Goal: Task Accomplishment & Management: Complete application form

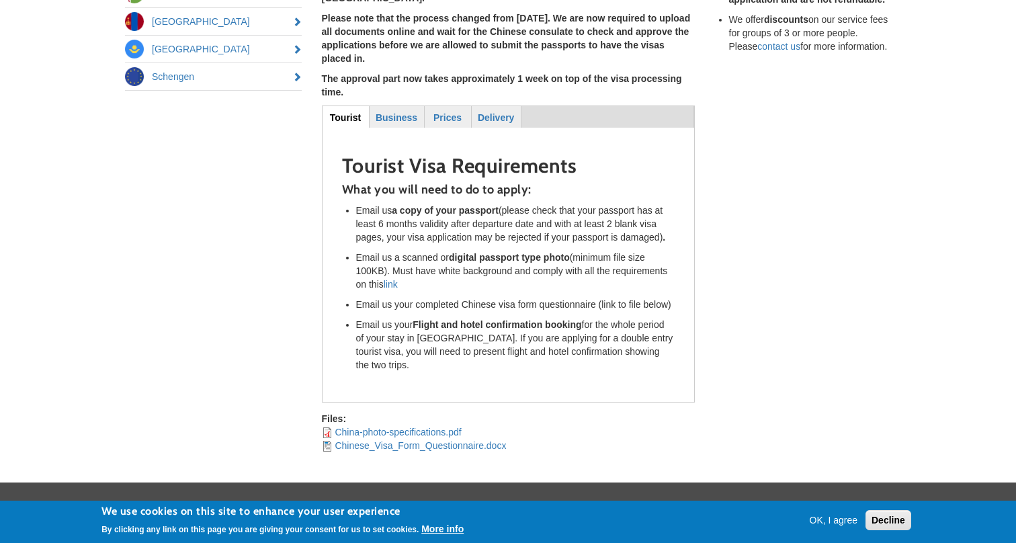
scroll to position [357, 0]
click at [398, 112] on strong "Business" at bounding box center [396, 117] width 42 height 11
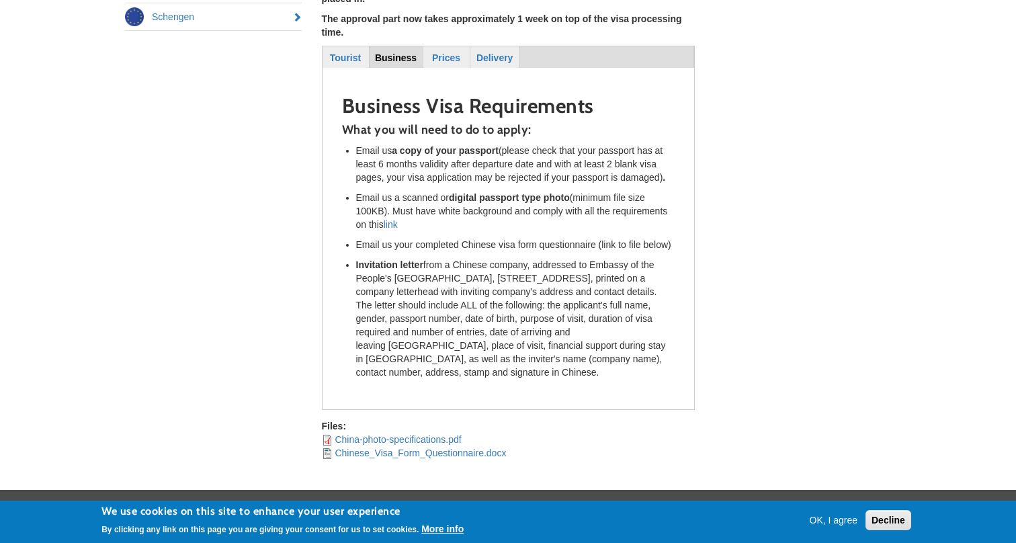
scroll to position [417, 0]
click at [424, 447] on link "Chinese_Visa_Form_Questionnaire.docx" at bounding box center [419, 452] width 171 height 11
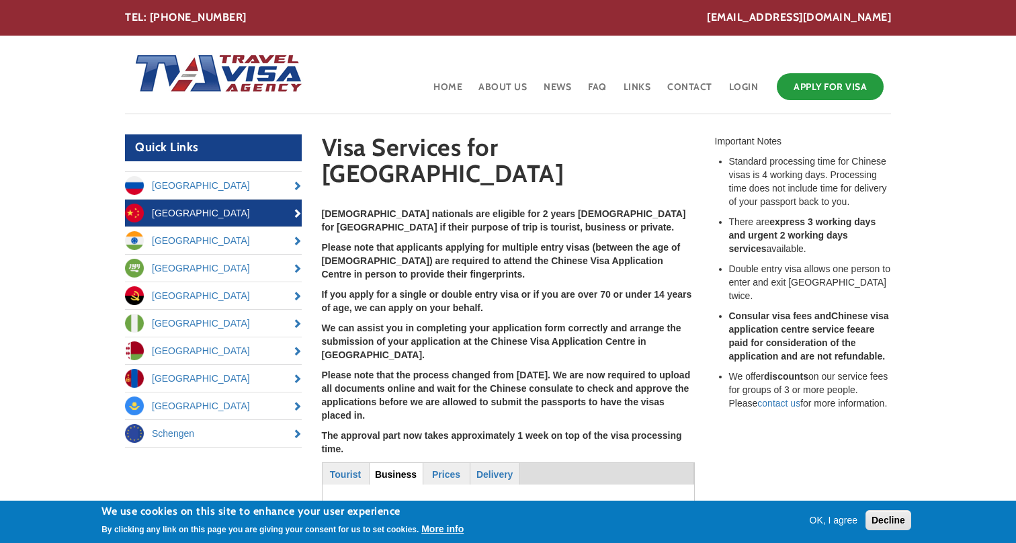
scroll to position [0, 0]
click at [396, 469] on strong "Business" at bounding box center [396, 474] width 42 height 11
click at [831, 92] on link "Apply for Visa" at bounding box center [829, 86] width 107 height 27
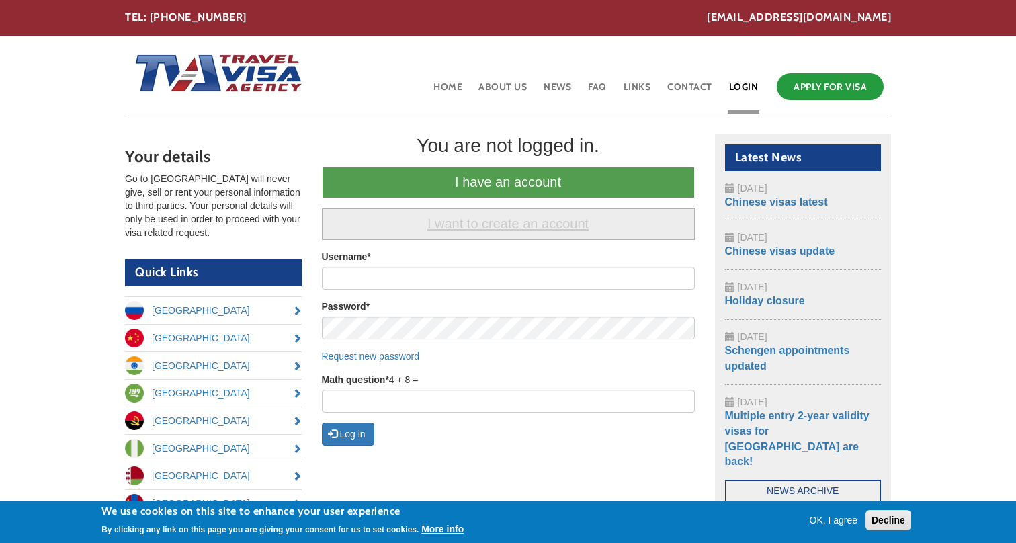
click at [468, 223] on link "I want to create an account" at bounding box center [508, 224] width 373 height 32
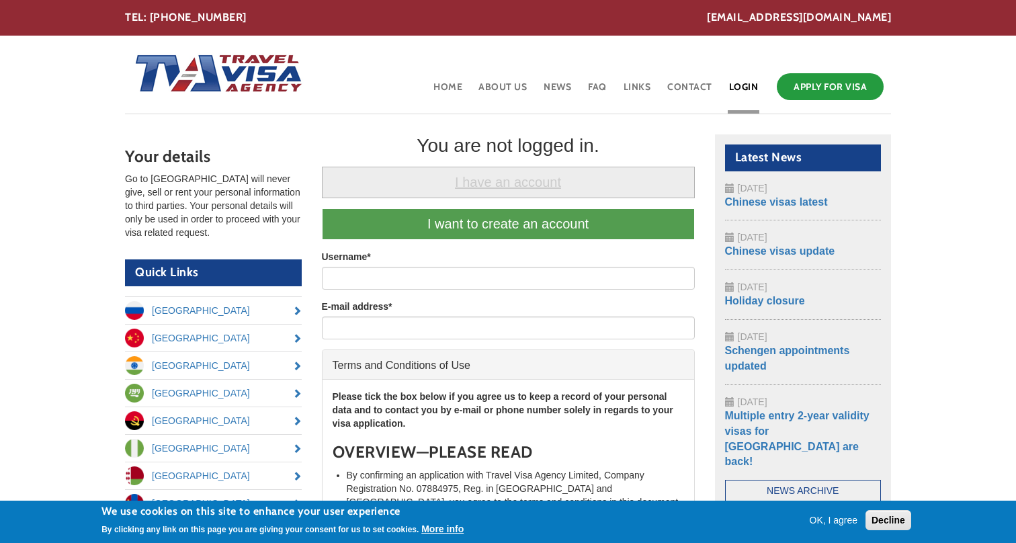
click at [458, 173] on link "I have an account" at bounding box center [508, 183] width 373 height 32
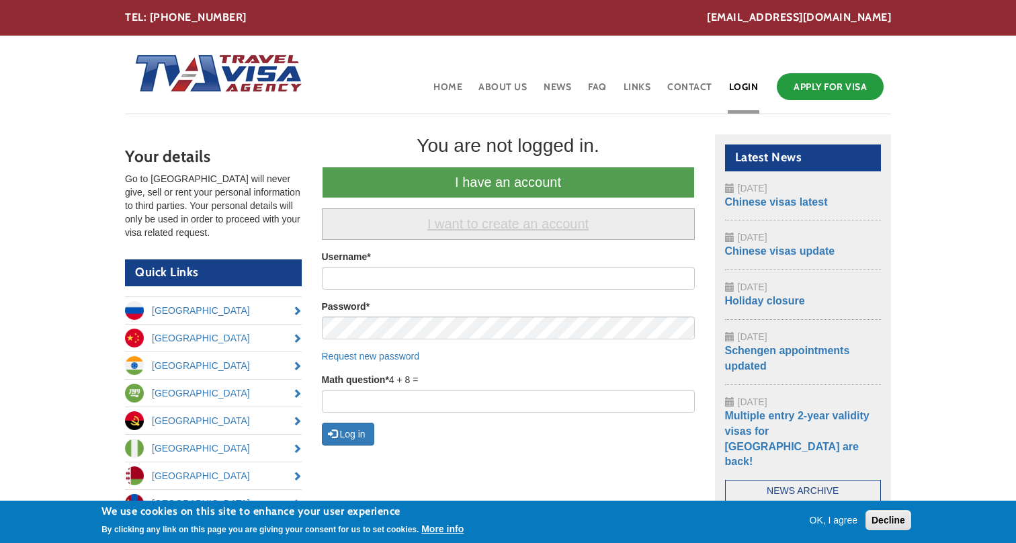
click at [471, 221] on link "I want to create an account" at bounding box center [508, 224] width 373 height 32
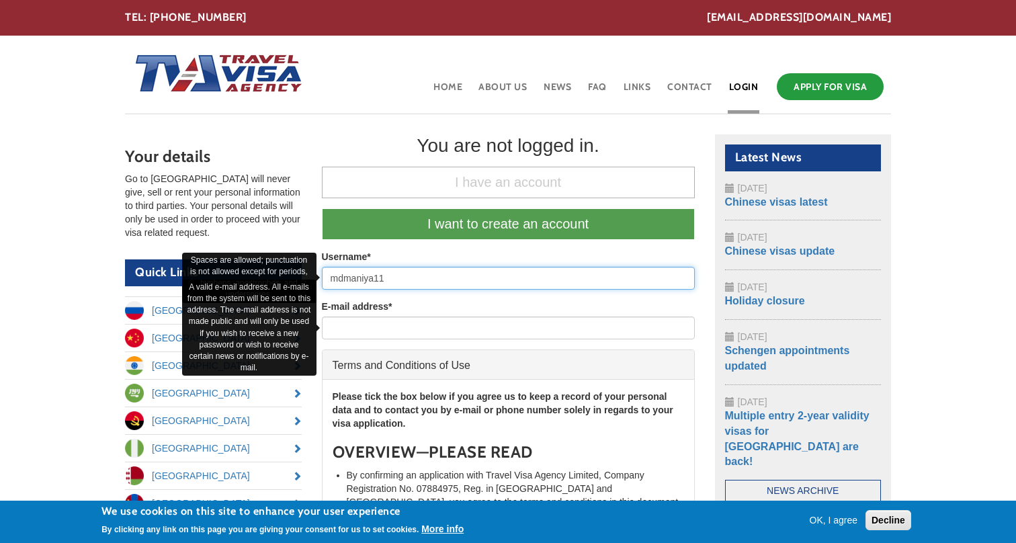
type input "mdmaniya11"
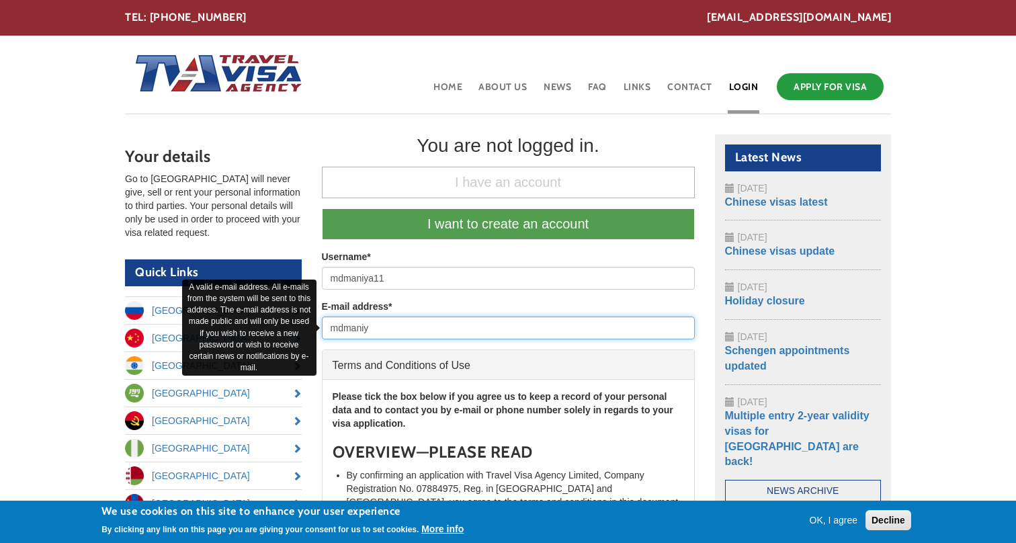
type input "mdmaniya"
type input "mdmaniya11@gmail.com"
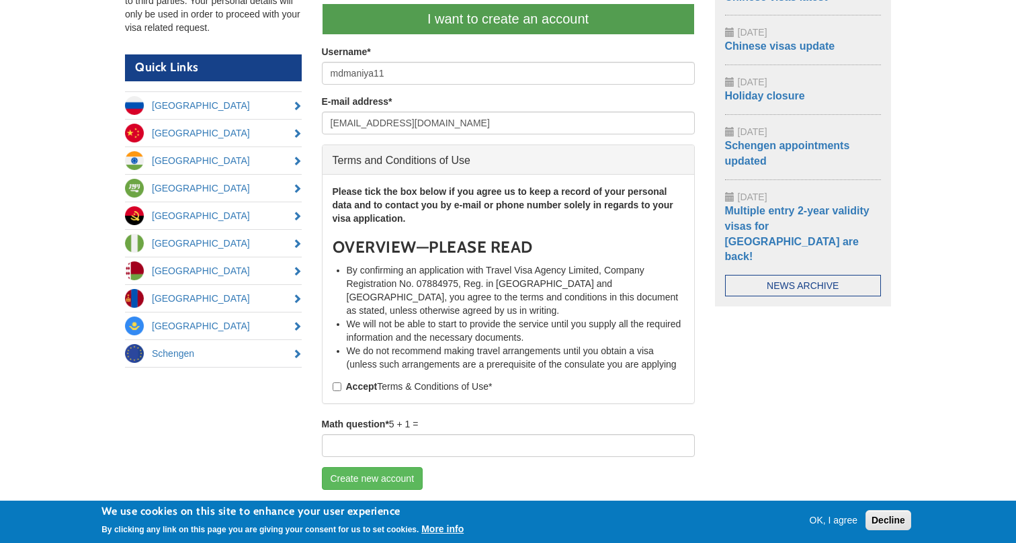
scroll to position [55, 0]
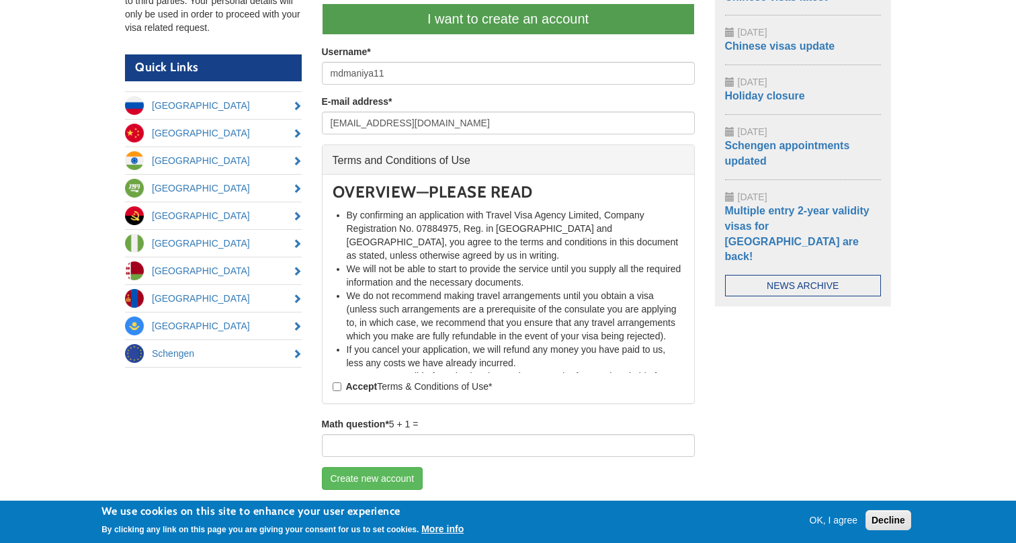
click at [358, 390] on strong "Accept" at bounding box center [362, 386] width 32 height 11
click at [341, 390] on input "Accept Terms & Conditions of Use *" at bounding box center [336, 386] width 9 height 9
checkbox input "true"
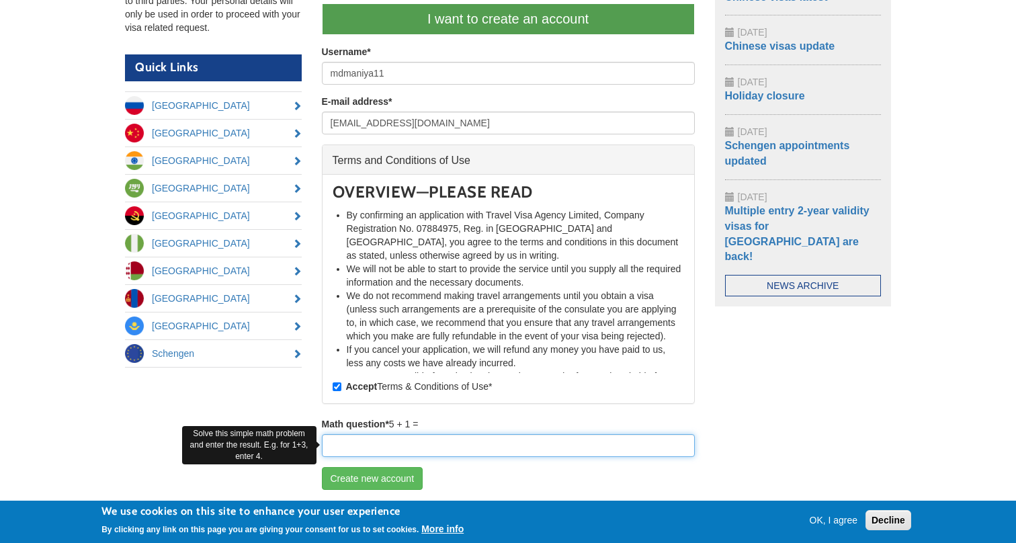
click at [375, 437] on input "Math question *" at bounding box center [508, 445] width 373 height 23
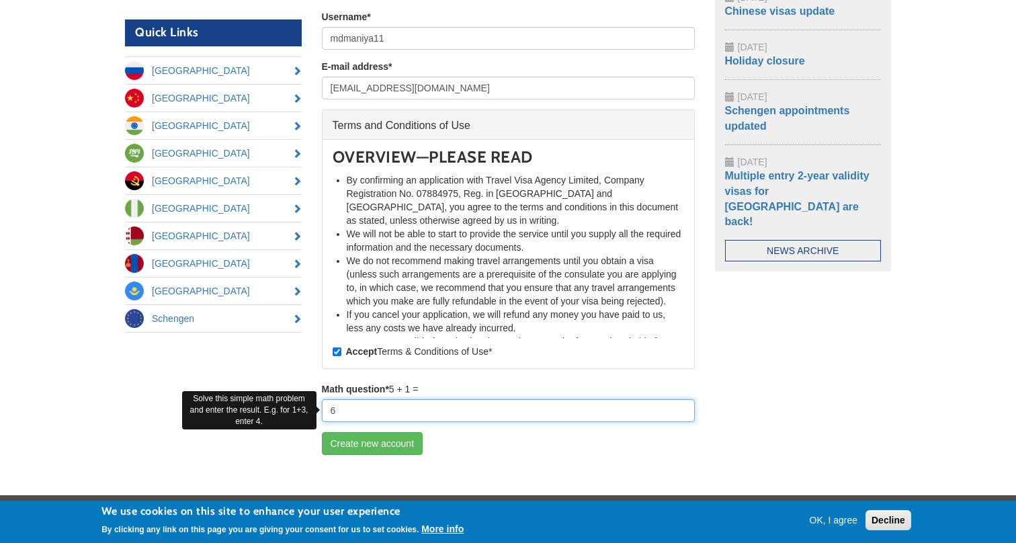
scroll to position [254, 0]
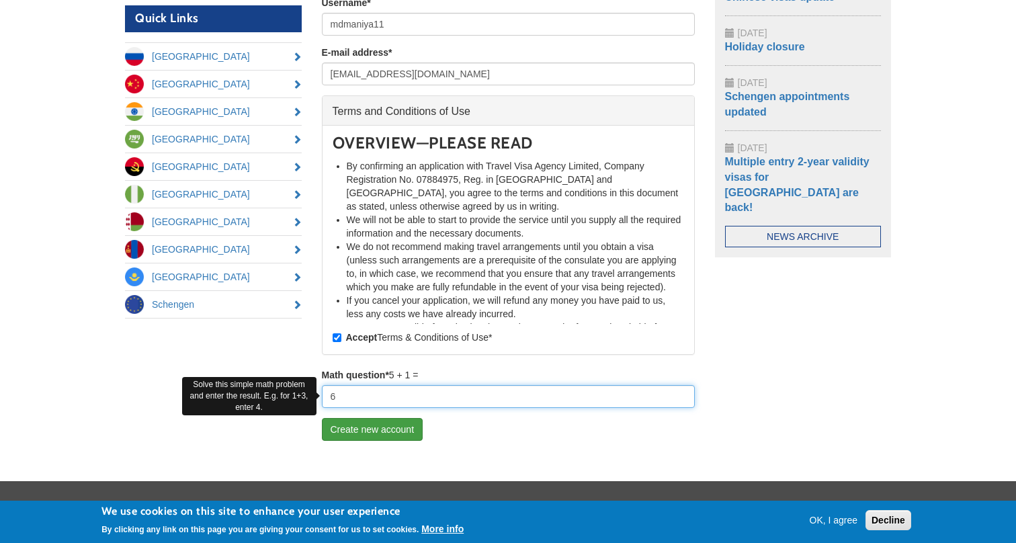
type input "6"
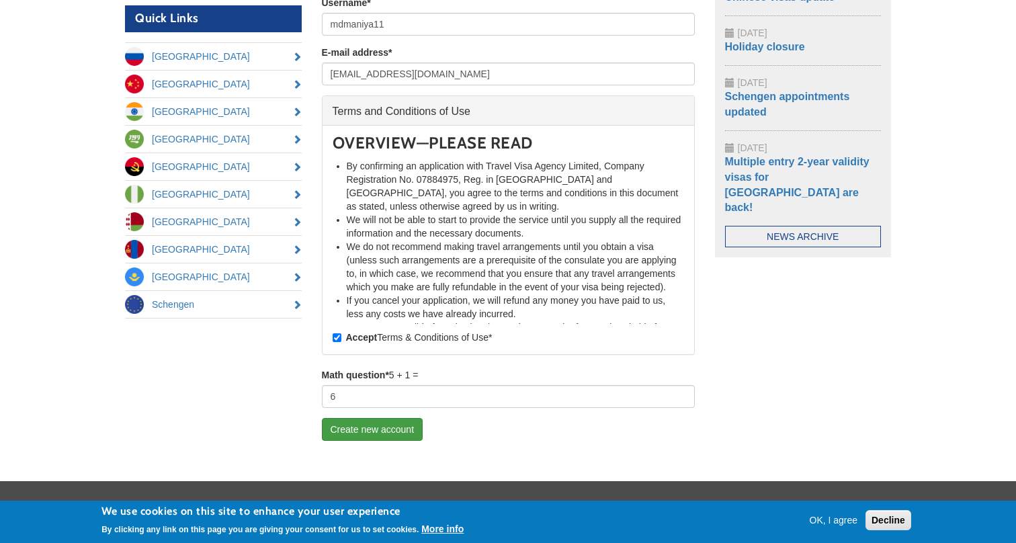
click at [414, 430] on button "Create new account" at bounding box center [372, 429] width 101 height 23
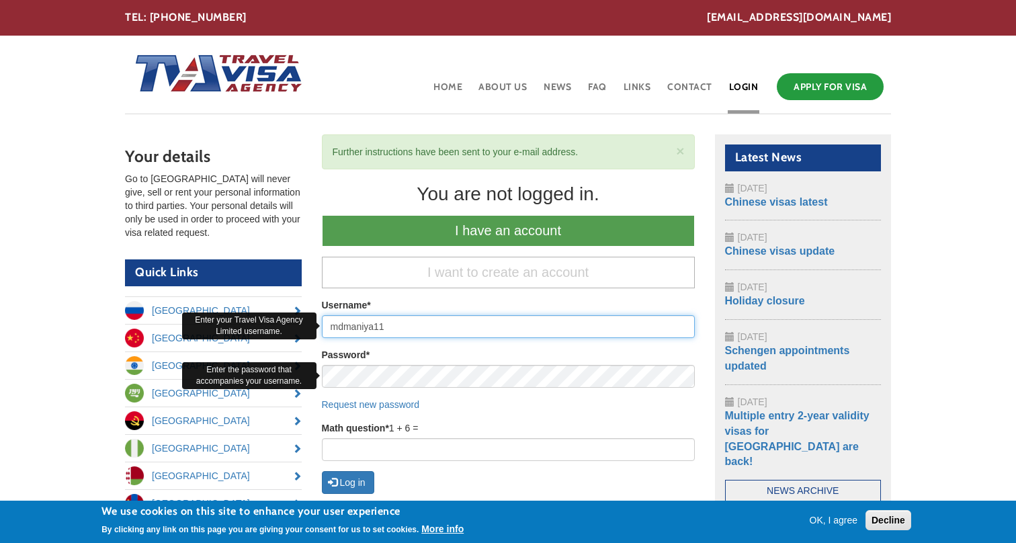
type input "mdmaniya11"
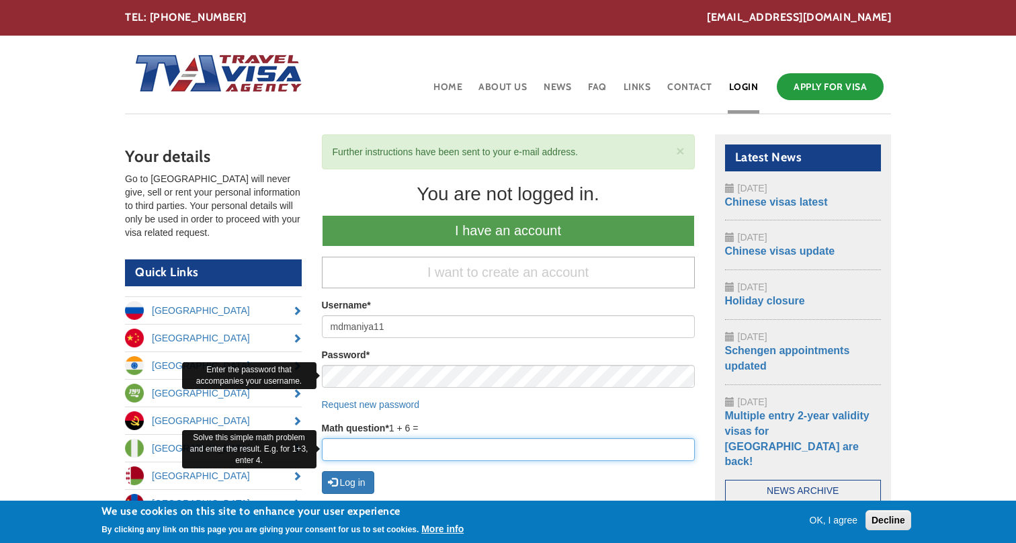
click at [452, 440] on input "Math question *" at bounding box center [508, 449] width 373 height 23
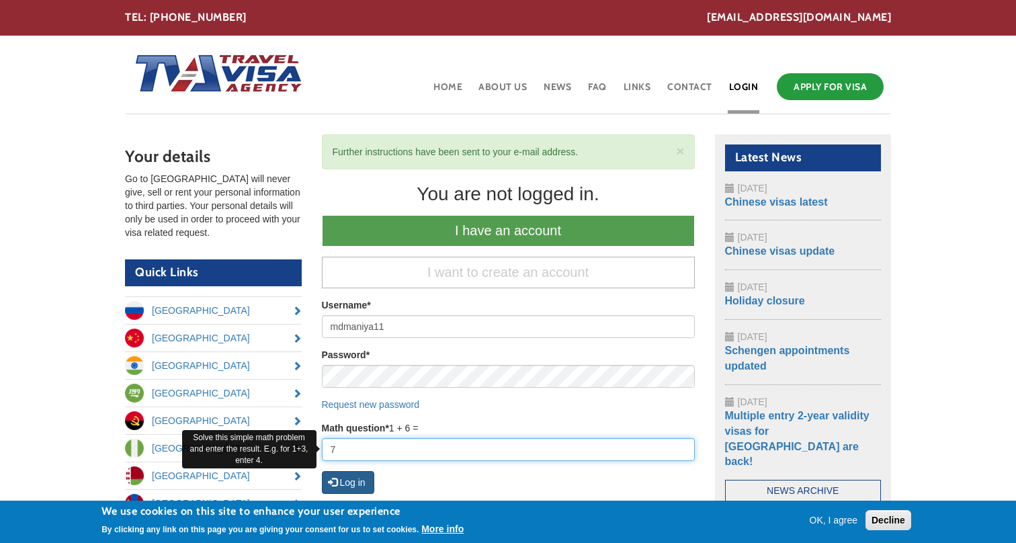
type input "7"
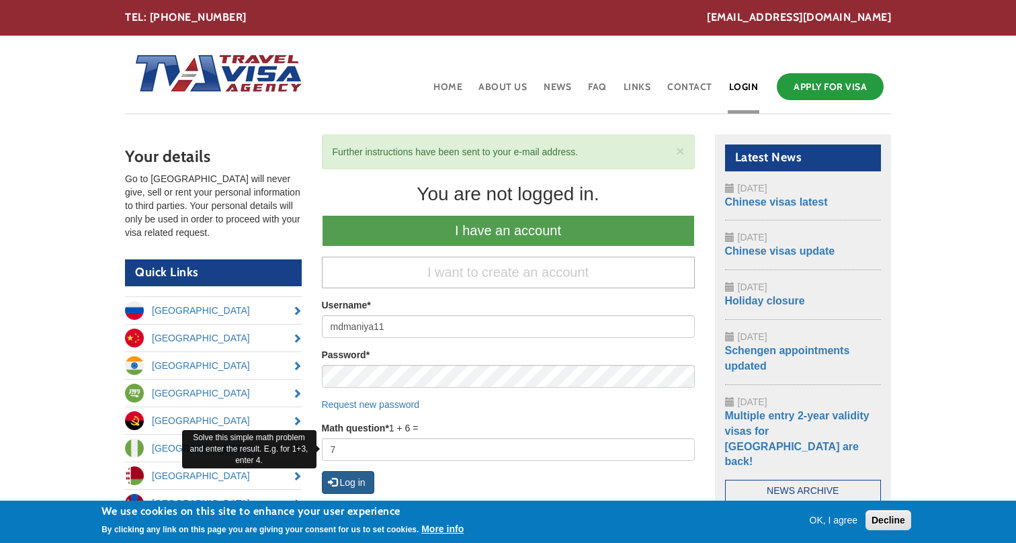
click at [369, 474] on button "Log in" at bounding box center [348, 482] width 52 height 23
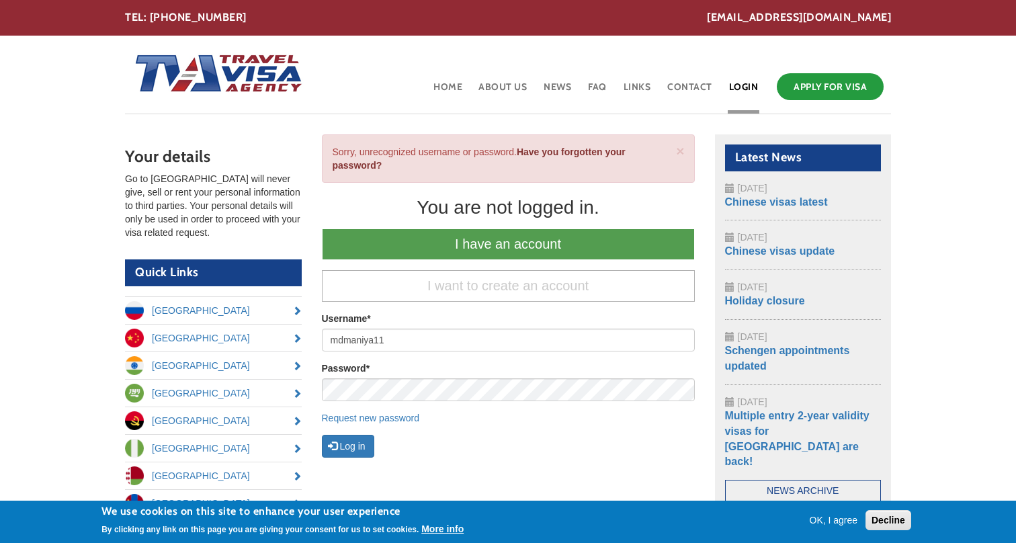
click at [500, 173] on div "× Error message Sorry, unrecognized username or password. Have you forgotten yo…" at bounding box center [508, 158] width 373 height 48
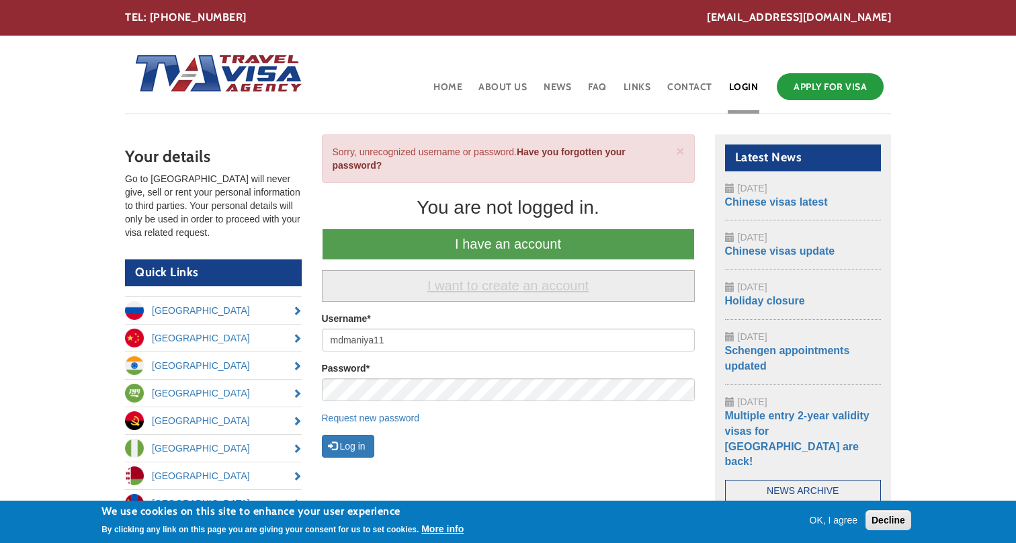
click at [505, 275] on link "I want to create an account" at bounding box center [508, 286] width 373 height 32
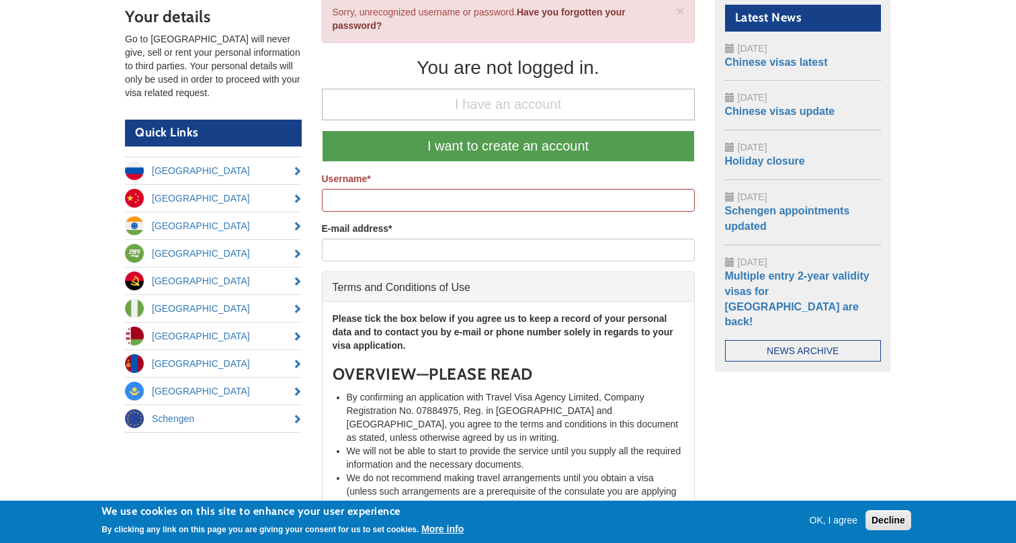
scroll to position [140, 0]
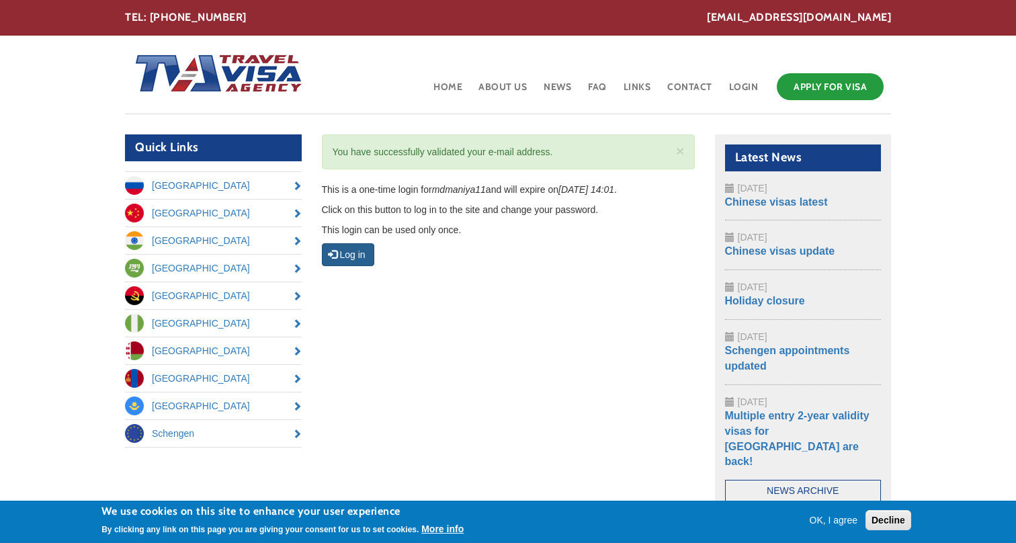
click at [362, 257] on button "Log in" at bounding box center [348, 254] width 52 height 23
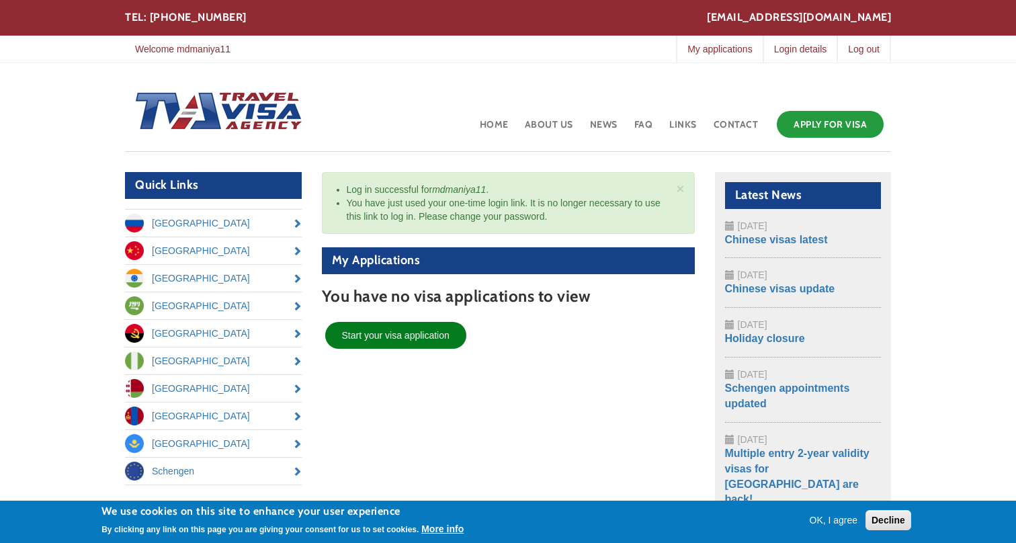
click at [421, 334] on link "Start your visa application" at bounding box center [395, 335] width 141 height 27
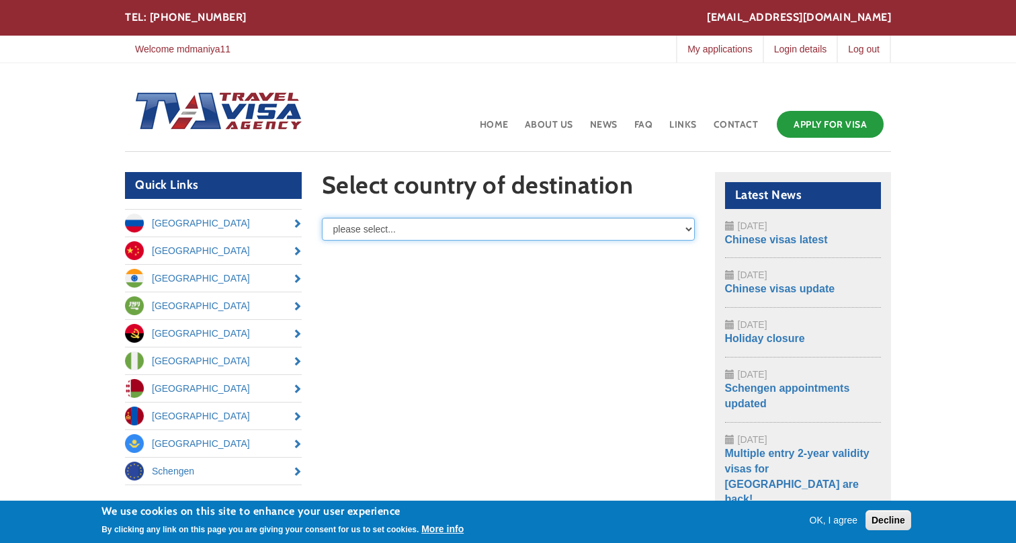
select select "/node/add/basic-visa-application/field_destination/[GEOGRAPHIC_DATA]"
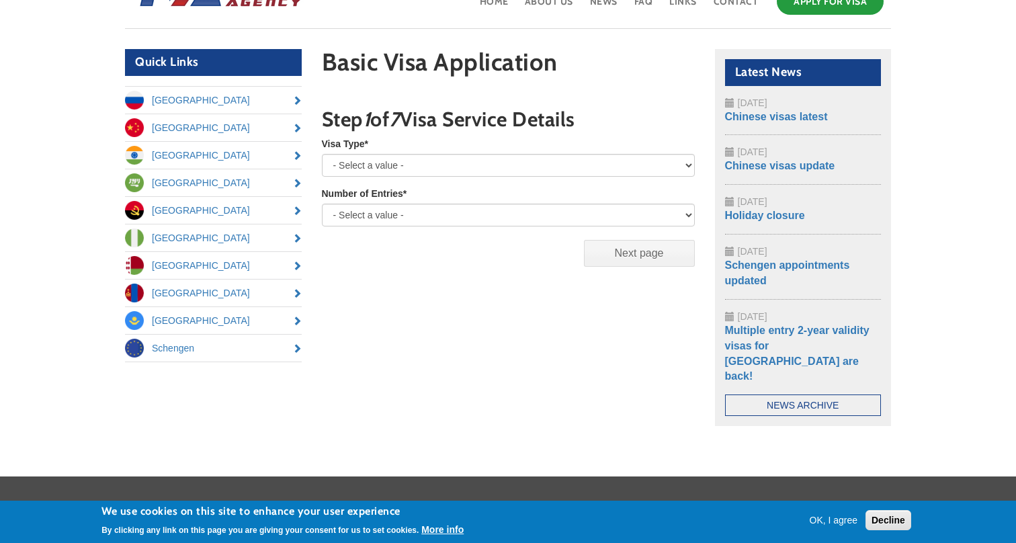
scroll to position [125, 0]
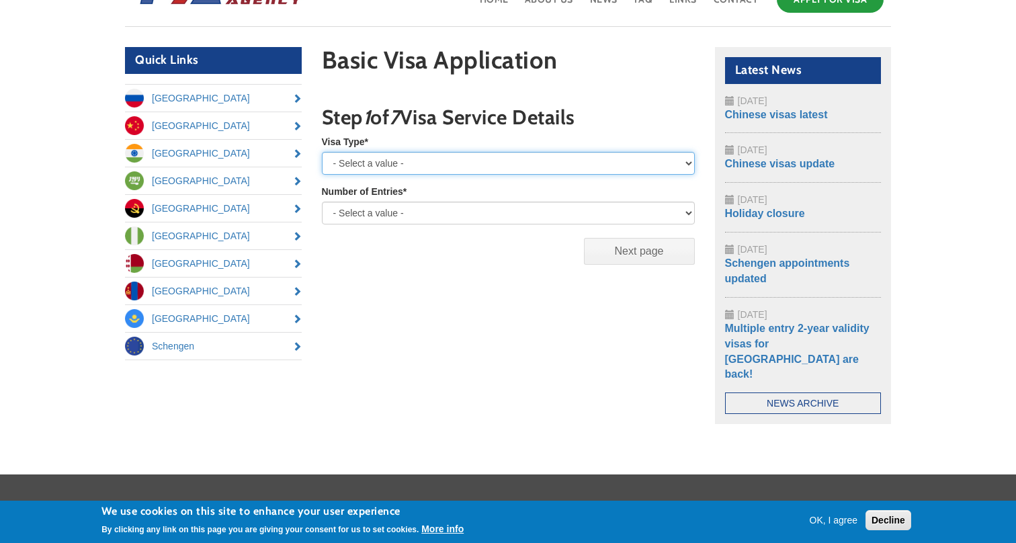
select select "Business"
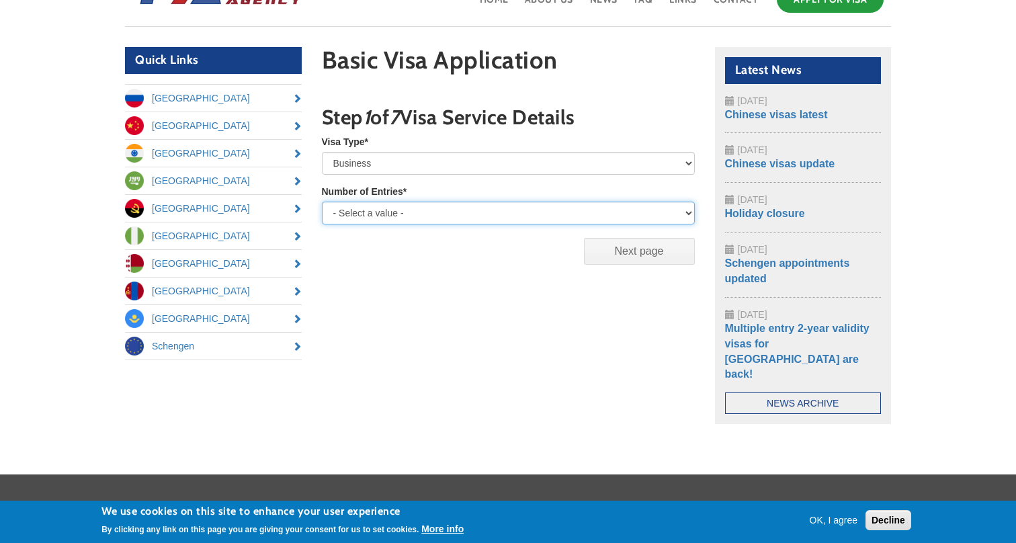
select select "multiple"
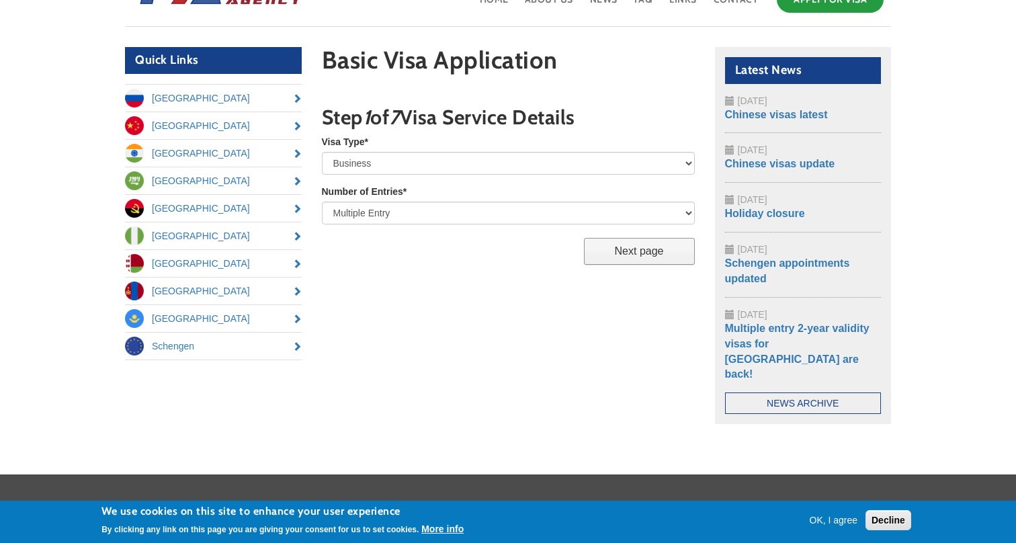
click at [625, 257] on input "Next page" at bounding box center [639, 251] width 111 height 27
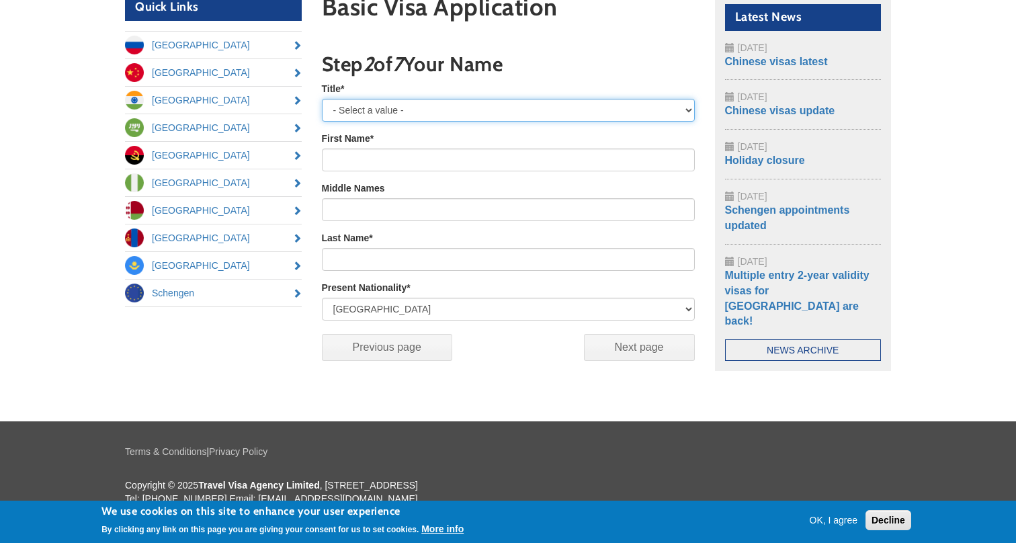
select select "Mr"
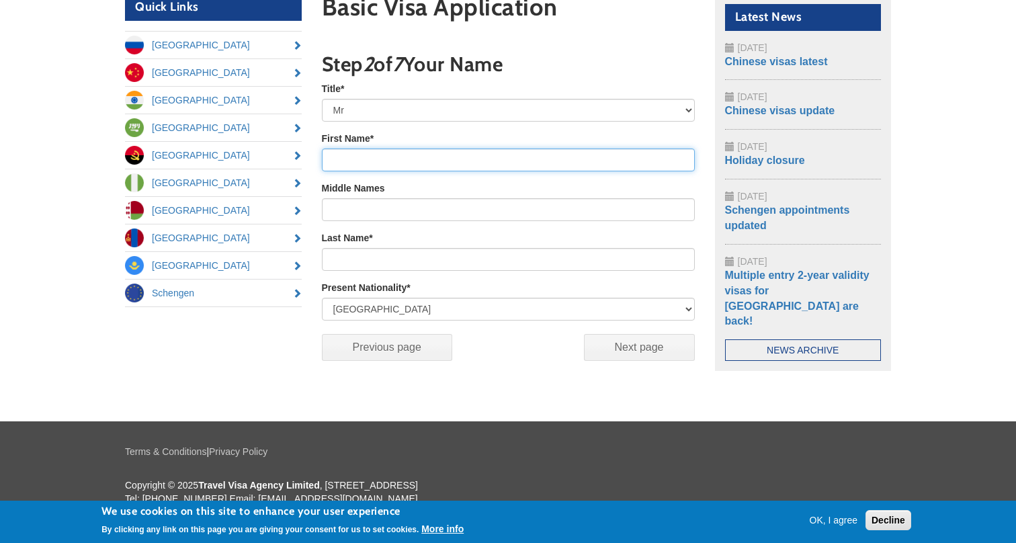
click at [416, 154] on input "First Name *" at bounding box center [508, 159] width 373 height 23
type input "malay"
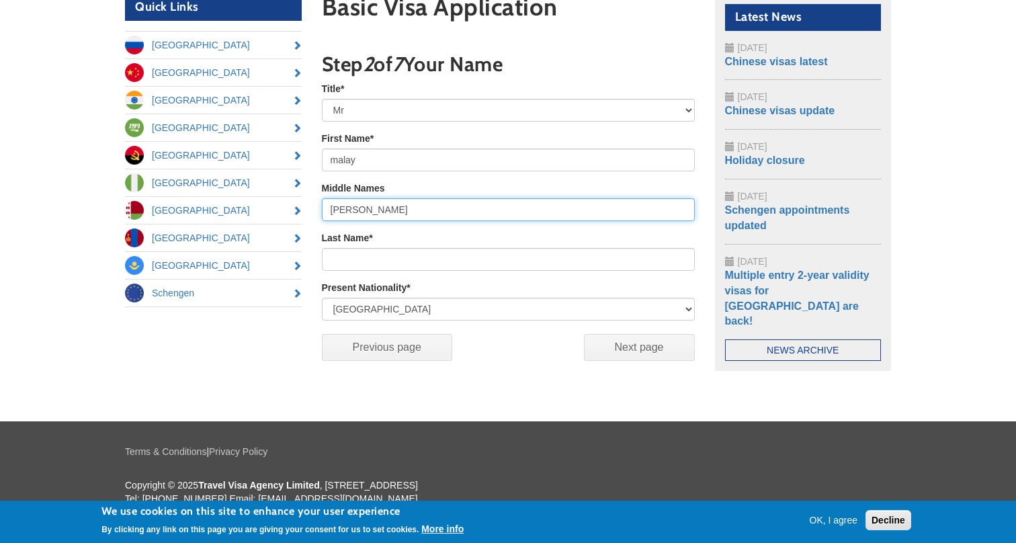
type input "[PERSON_NAME]"
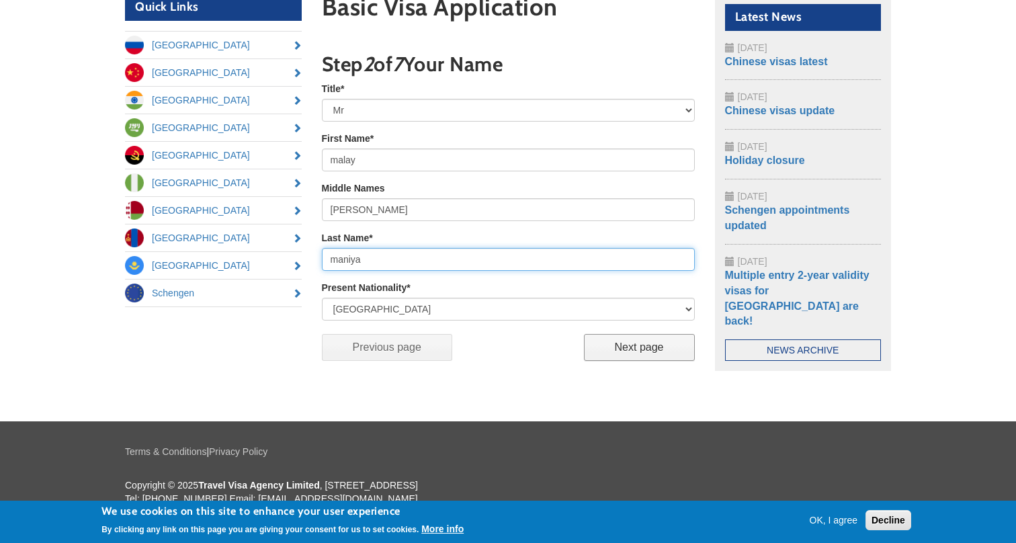
type input "maniya"
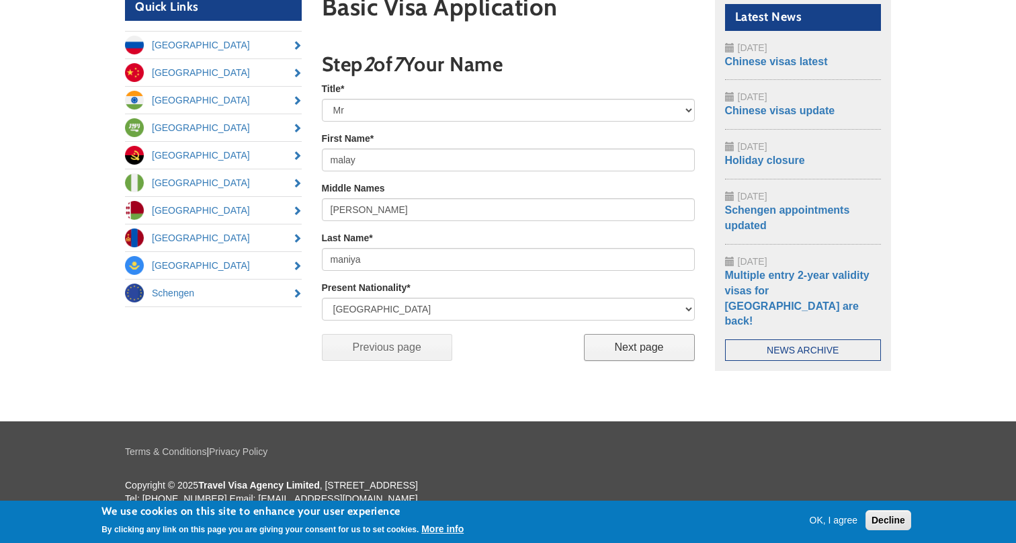
click at [652, 343] on input "Next page" at bounding box center [639, 347] width 111 height 27
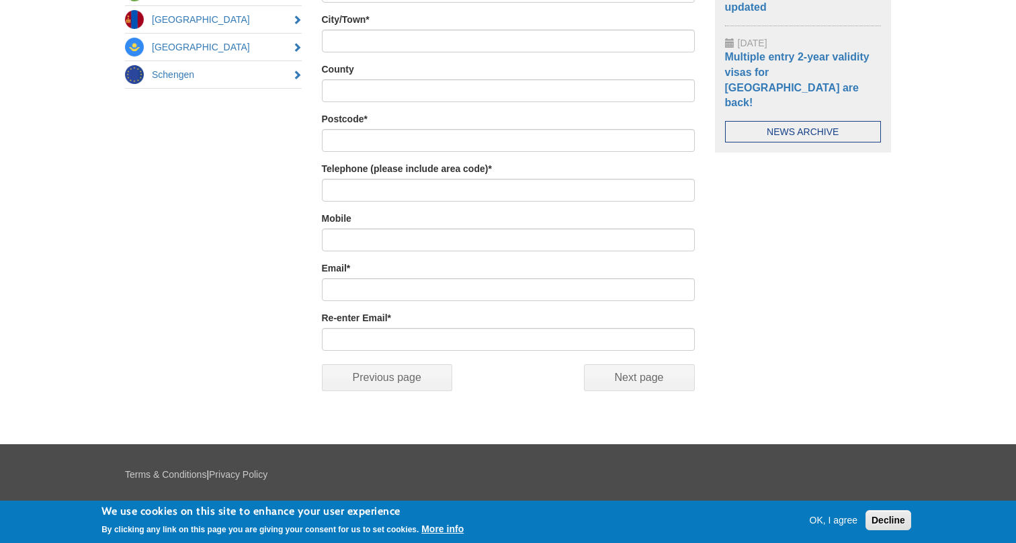
scroll to position [426, 0]
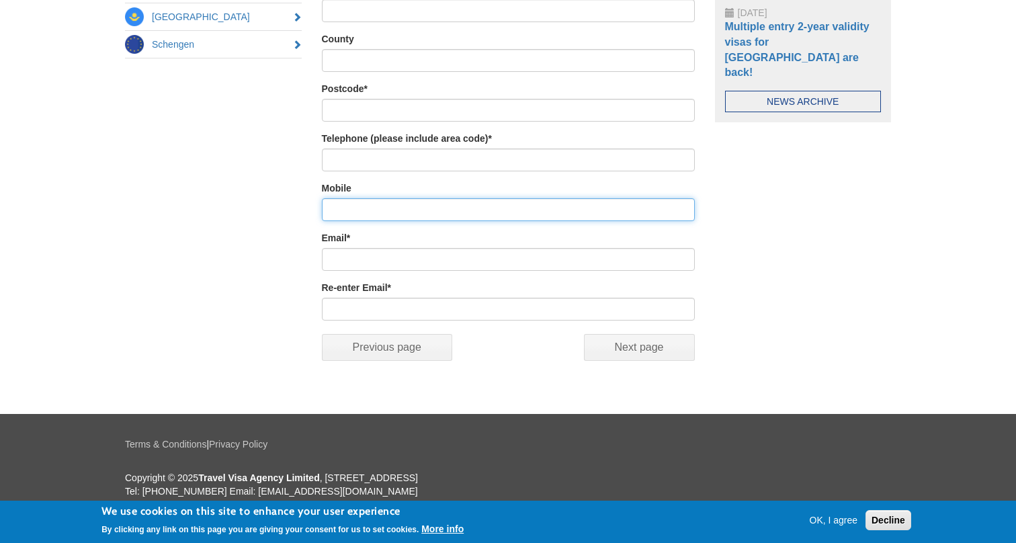
click at [525, 220] on input "Mobile" at bounding box center [508, 209] width 373 height 23
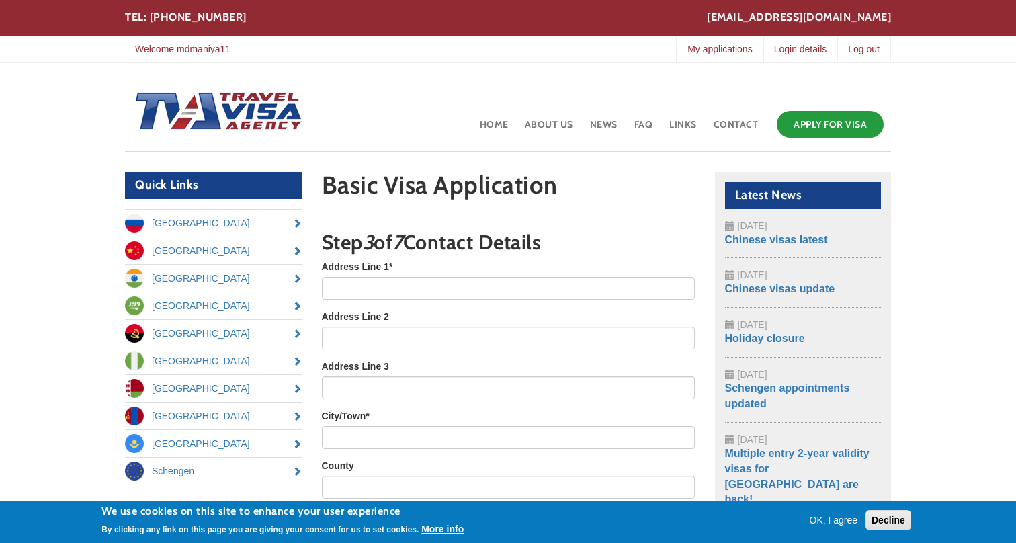
scroll to position [0, 0]
